Goal: Information Seeking & Learning: Learn about a topic

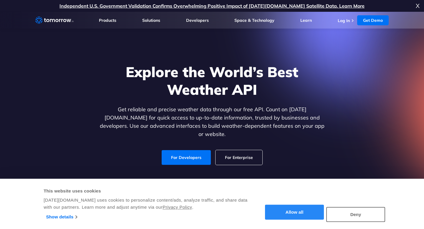
click at [317, 209] on button "Allow all" at bounding box center [294, 212] width 59 height 15
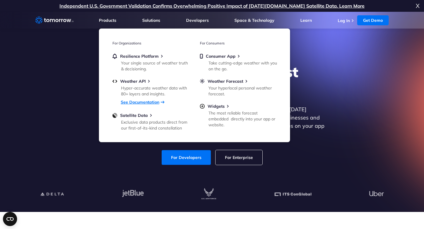
click at [141, 102] on link "See Documentation" at bounding box center [140, 102] width 39 height 5
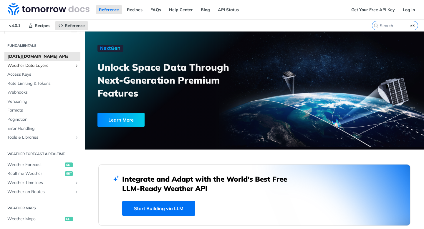
scroll to position [13, 0]
click at [44, 64] on span "Weather Data Layers" at bounding box center [39, 65] width 65 height 6
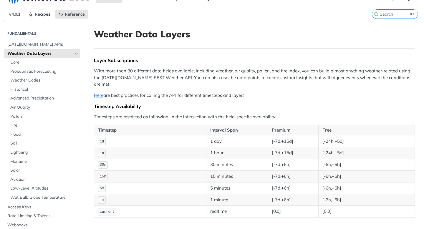
scroll to position [21, 0]
